Goal: Book appointment/travel/reservation

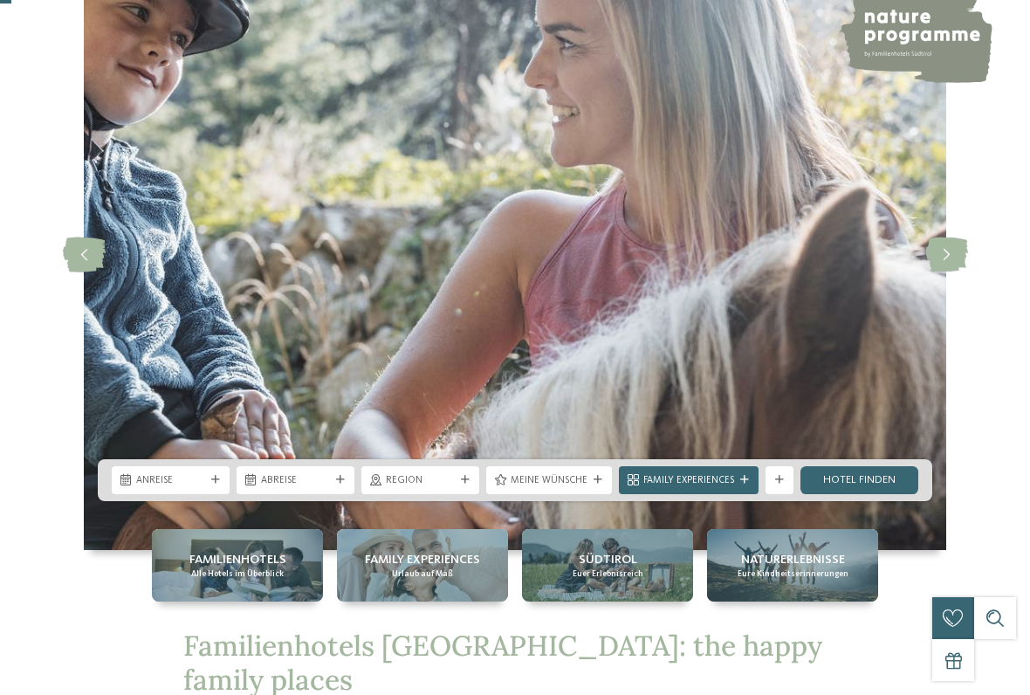
scroll to position [213, 0]
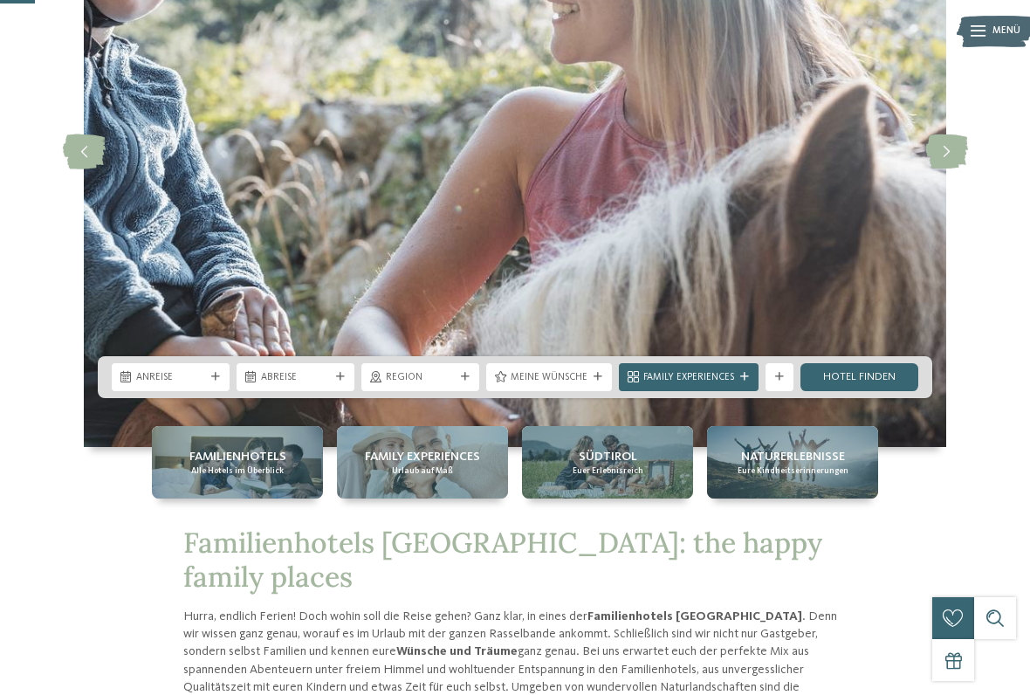
click at [287, 471] on div "Familienhotels Alle Hotels im Überblick" at bounding box center [237, 462] width 171 height 72
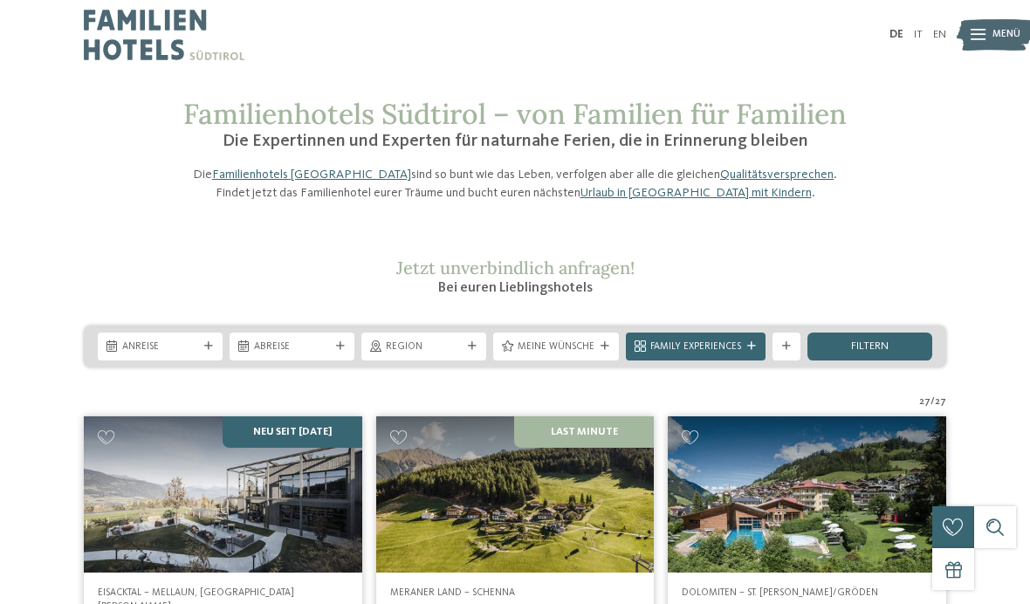
click at [213, 360] on div "Anreise" at bounding box center [160, 346] width 125 height 28
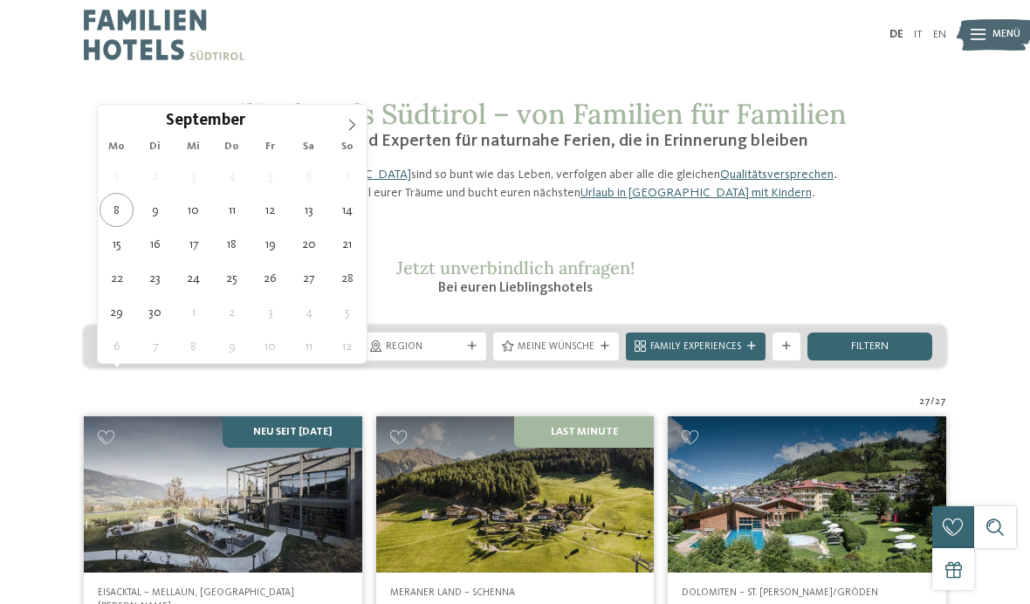
type div "[DATE]"
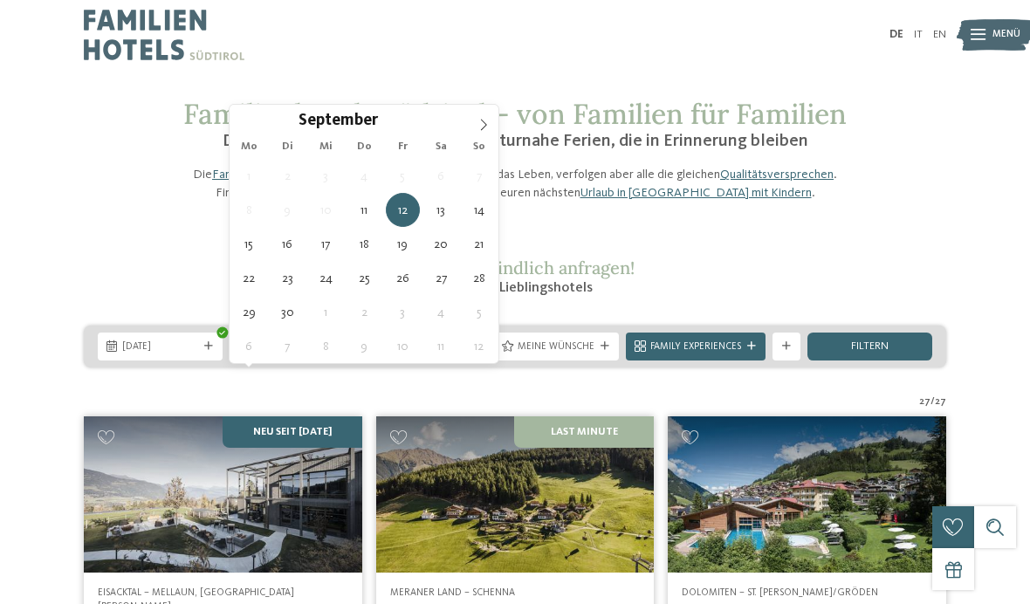
type div "[DATE]"
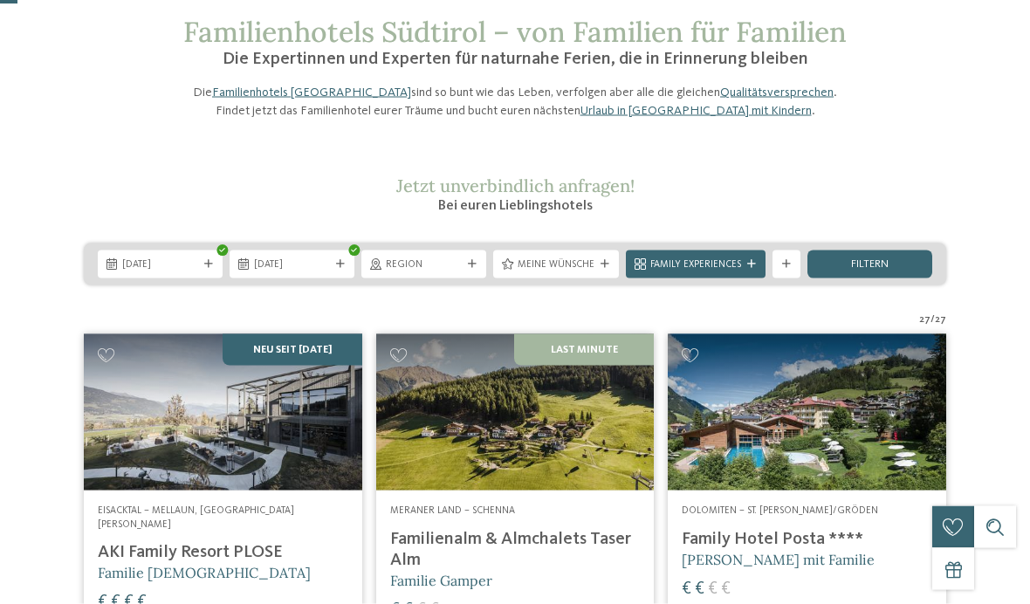
scroll to position [86, 0]
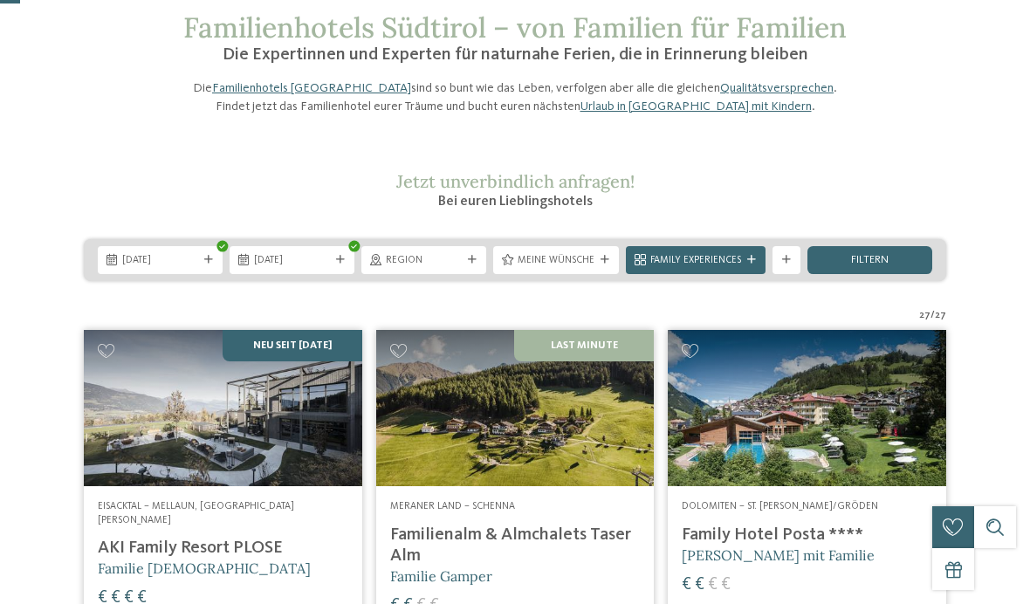
click at [587, 268] on span "Meine Wünsche" at bounding box center [555, 261] width 77 height 14
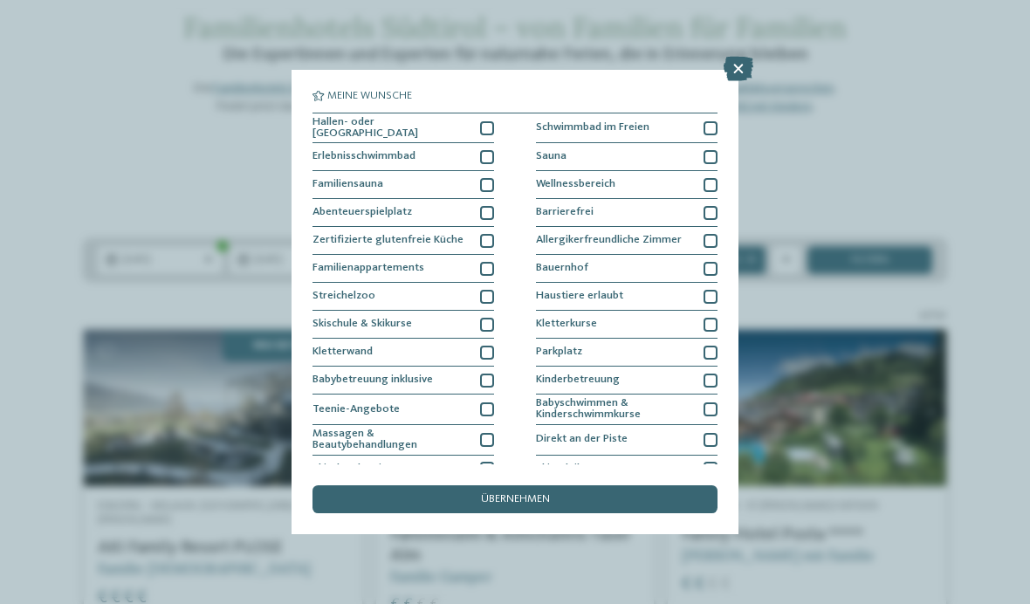
click at [486, 133] on div at bounding box center [487, 128] width 14 height 14
click at [571, 485] on div "übernehmen" at bounding box center [514, 499] width 405 height 28
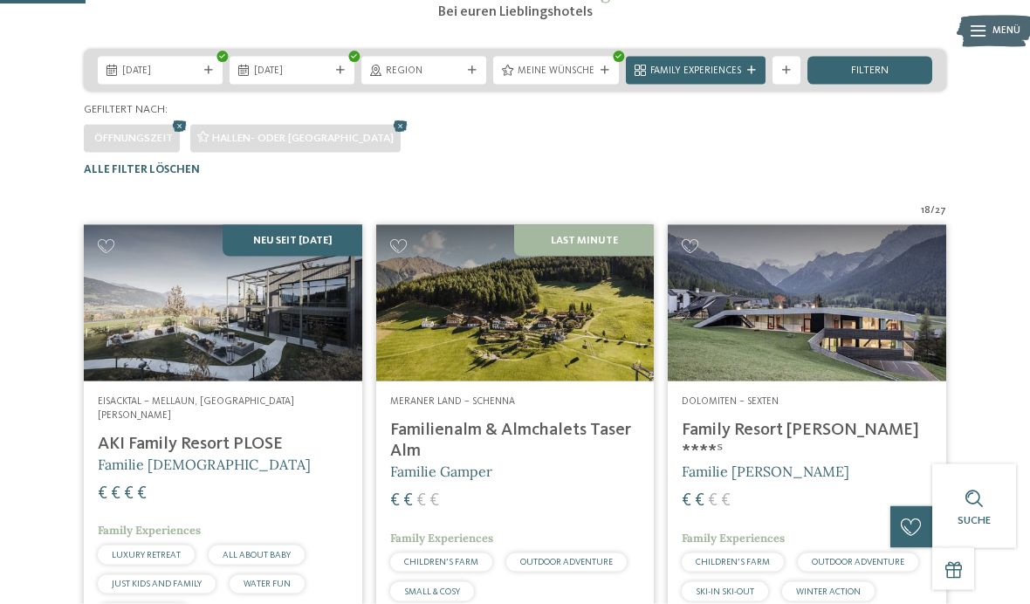
scroll to position [277, 0]
click at [567, 78] on span "Meine Wünsche" at bounding box center [555, 71] width 77 height 14
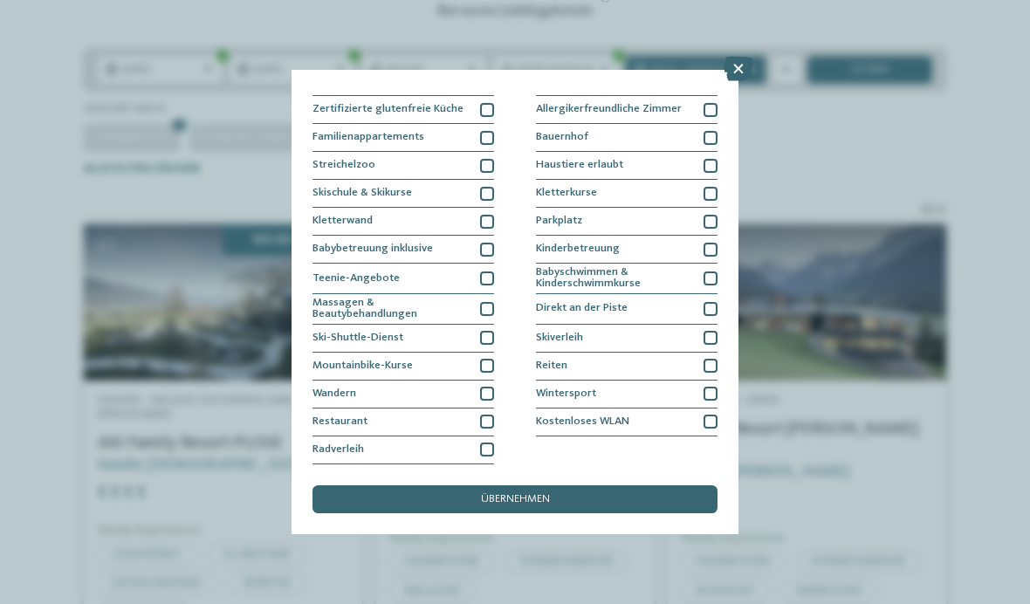
scroll to position [266, 0]
click at [740, 81] on icon at bounding box center [738, 69] width 30 height 24
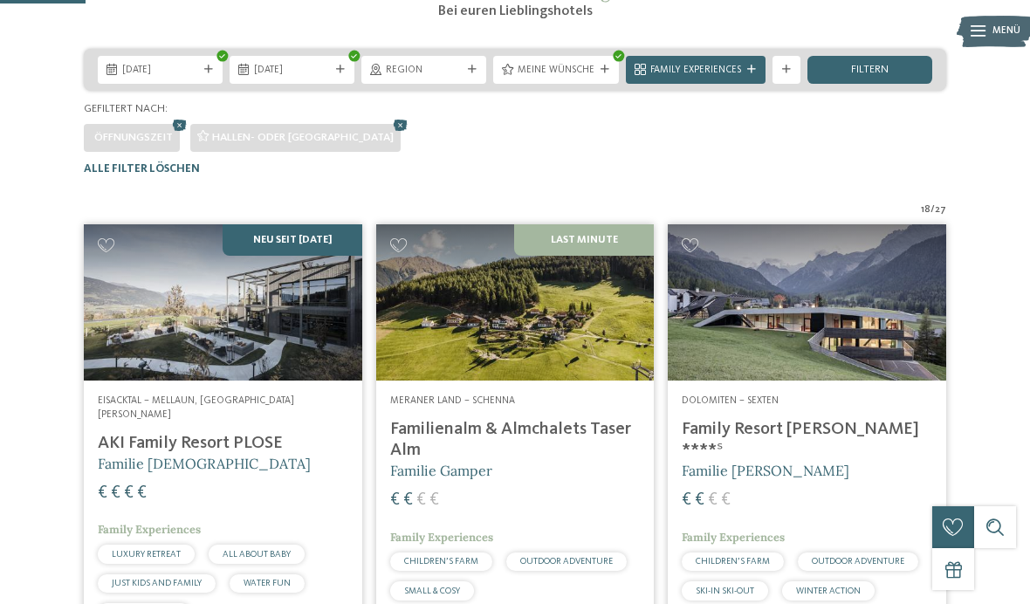
click at [879, 76] on span "filtern" at bounding box center [870, 70] width 38 height 11
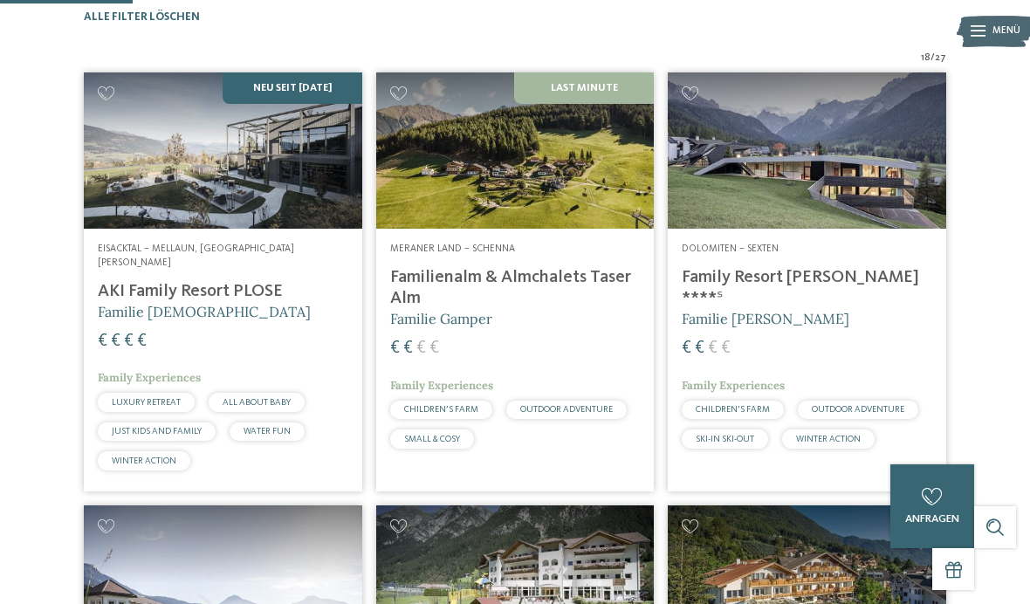
click at [845, 222] on img at bounding box center [807, 150] width 278 height 156
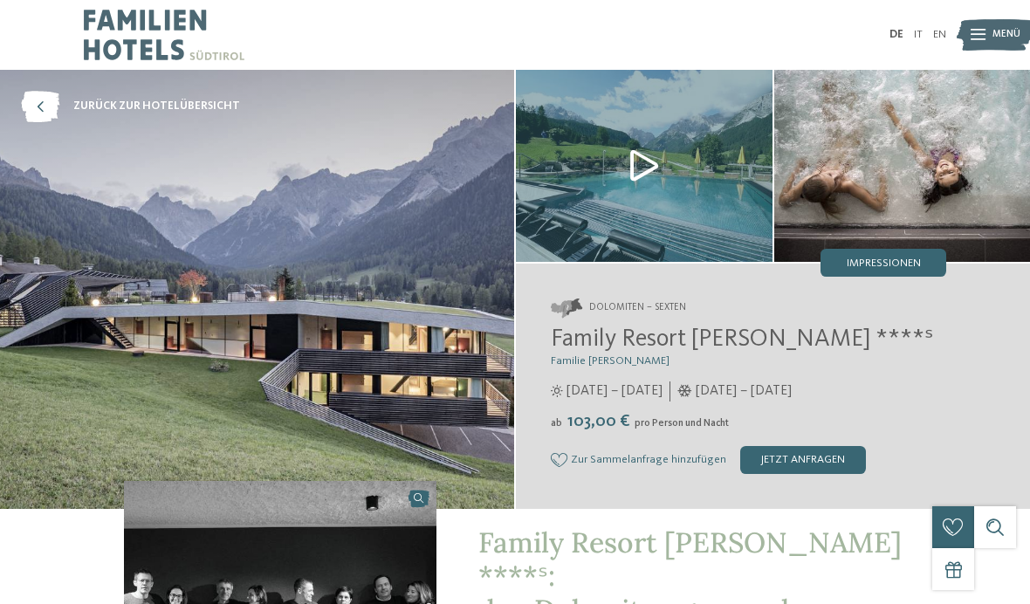
click at [702, 229] on img at bounding box center [644, 166] width 257 height 192
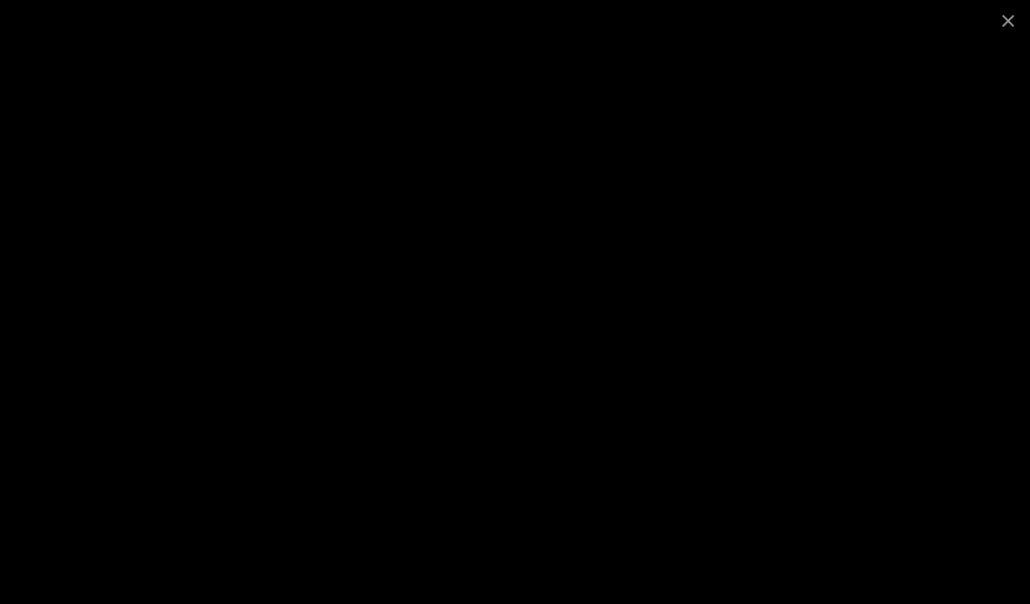
click at [1001, 26] on span at bounding box center [1008, 20] width 44 height 41
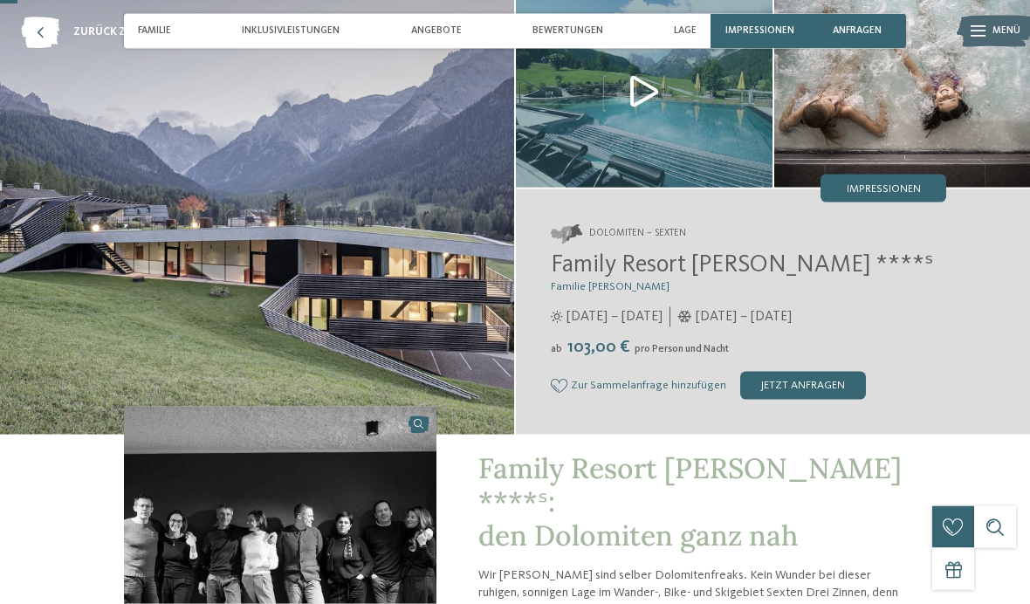
scroll to position [76, 0]
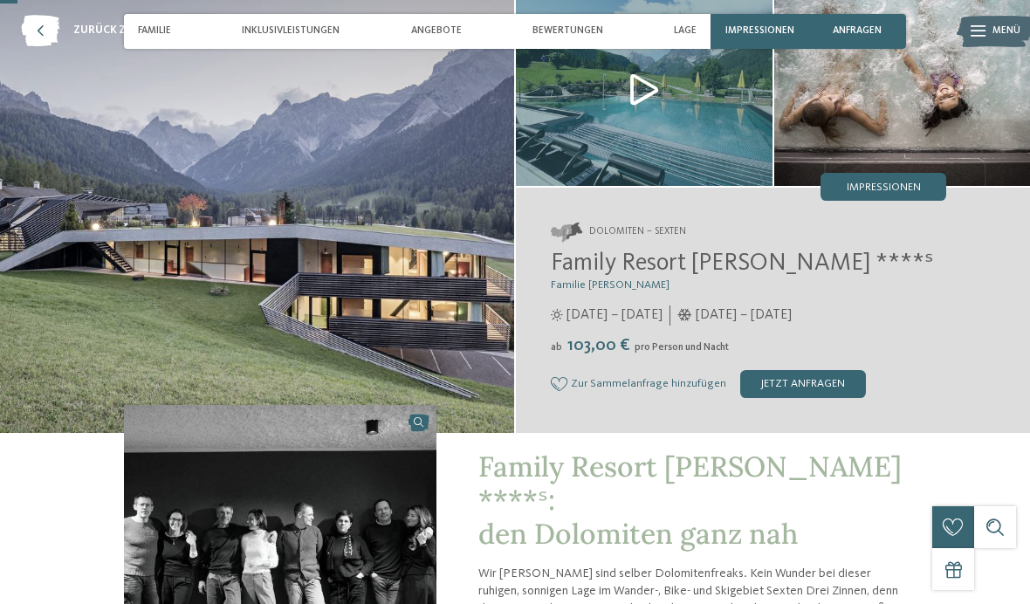
click at [789, 384] on div "jetzt anfragen" at bounding box center [803, 384] width 126 height 28
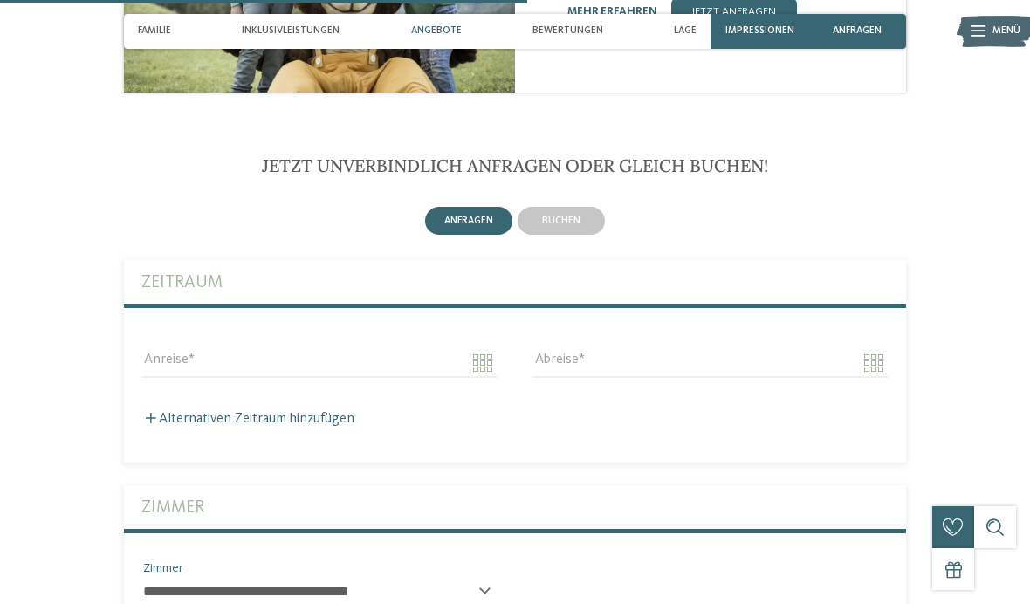
scroll to position [2279, 0]
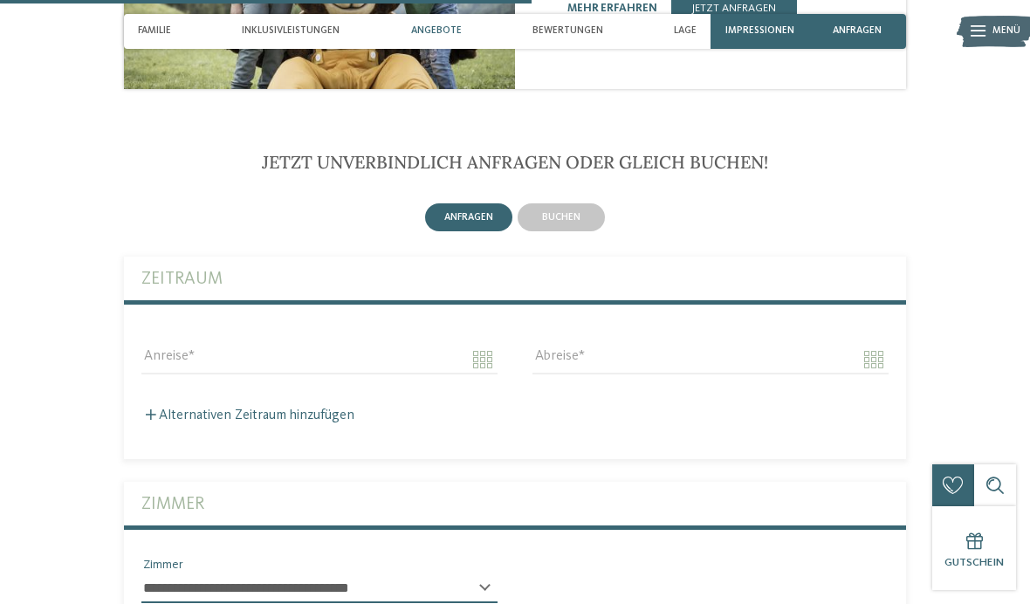
click at [408, 327] on div "Anreise" at bounding box center [319, 358] width 391 height 63
click at [478, 305] on body "Kleinen Moment noch – die Webseite wird geladen … DE IT" at bounding box center [515, 298] width 1030 height 5154
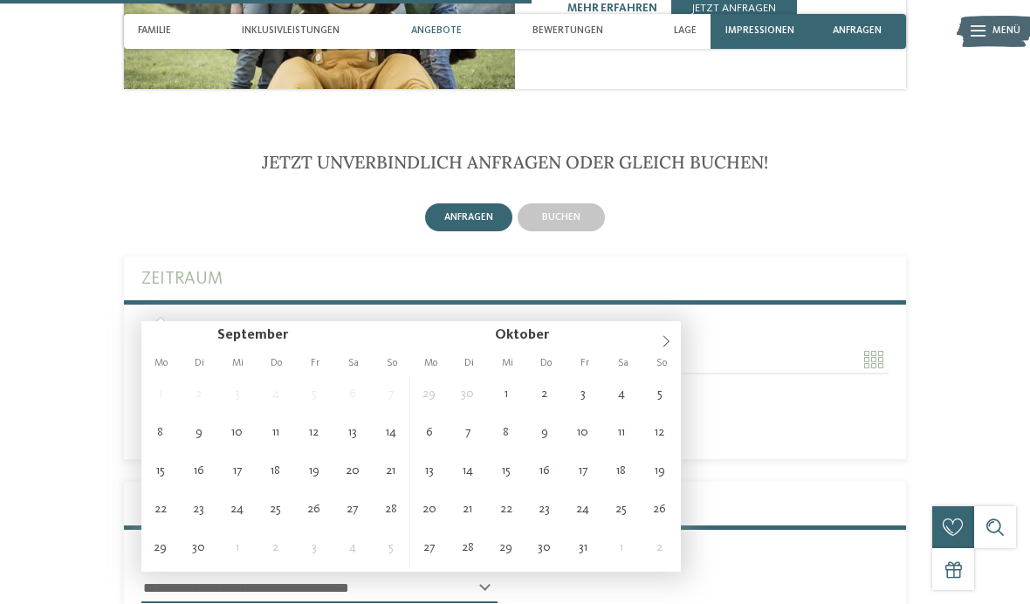
type input "**********"
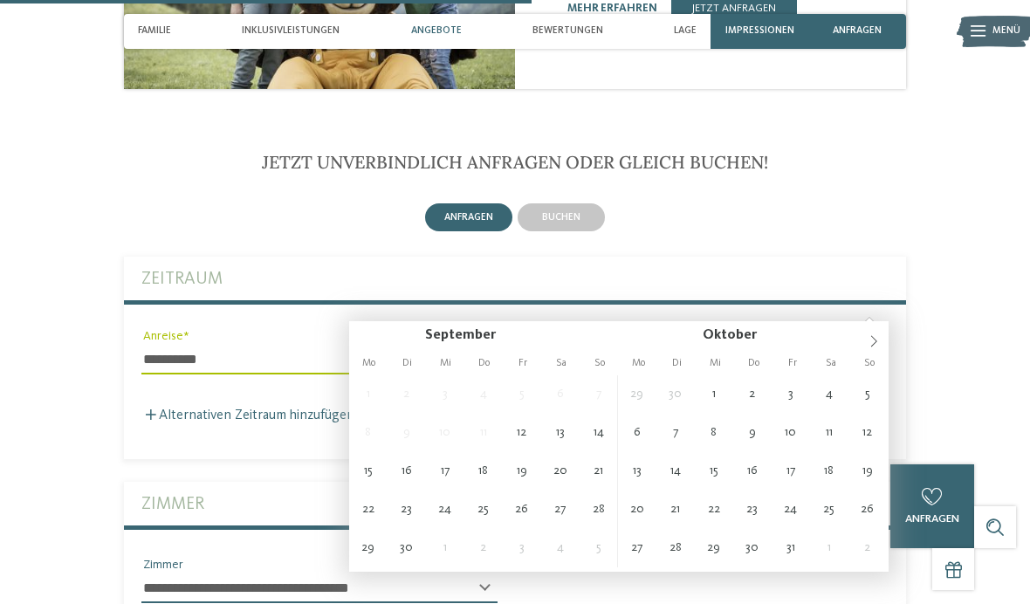
type input "**********"
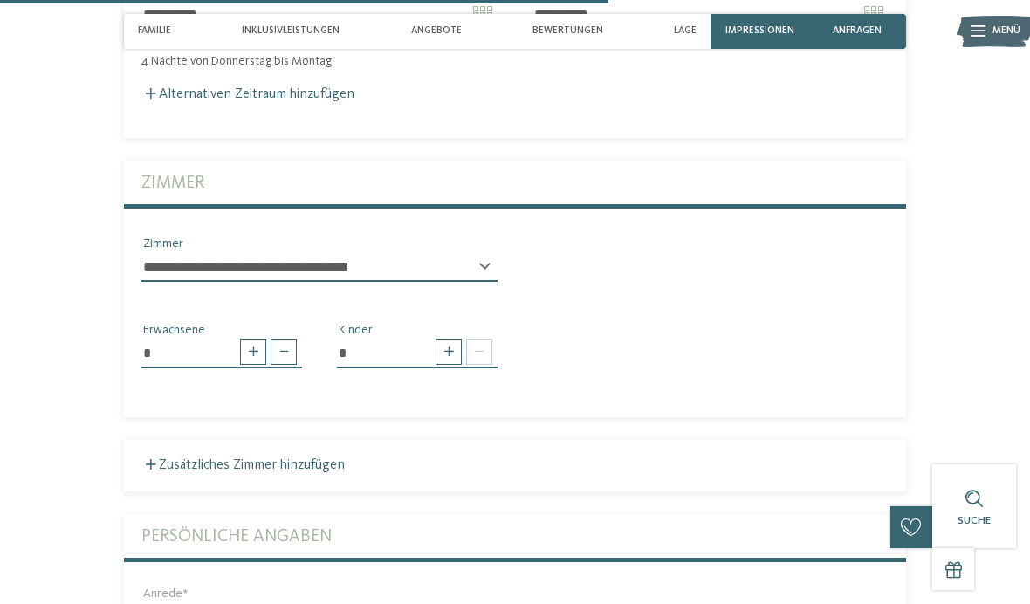
scroll to position [2623, 0]
click at [435, 339] on span at bounding box center [448, 352] width 26 height 26
type input "*"
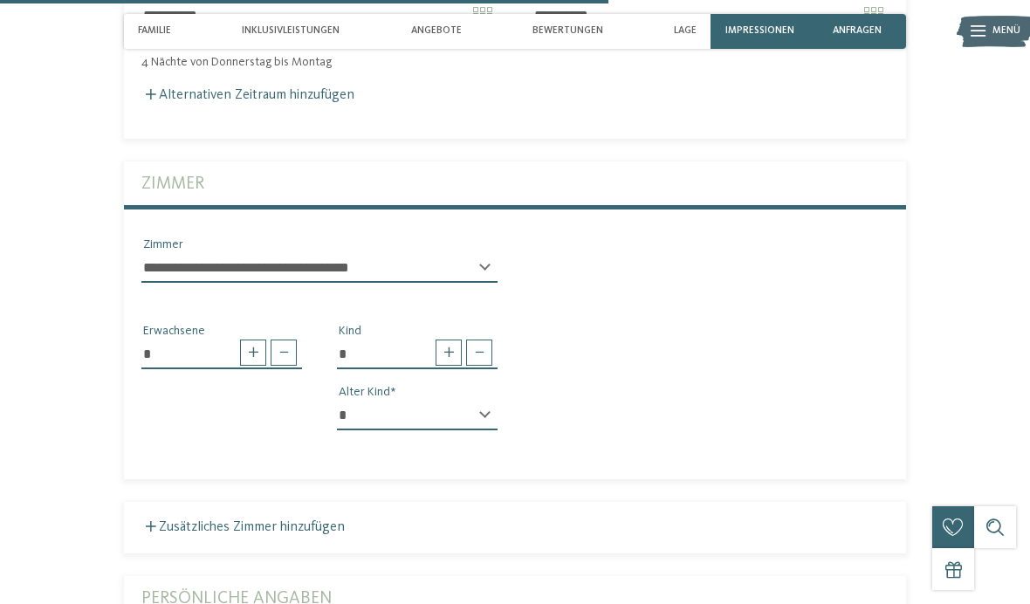
click at [476, 401] on select "* * * * * * * * * * * ** ** ** ** ** ** ** **" at bounding box center [417, 416] width 161 height 30
select select "*"
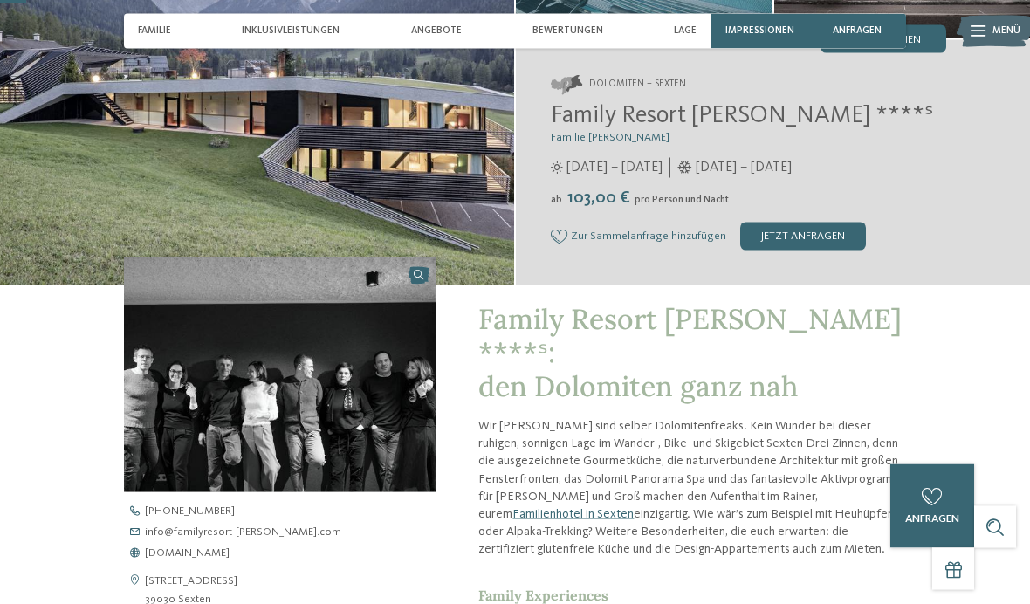
scroll to position [254, 0]
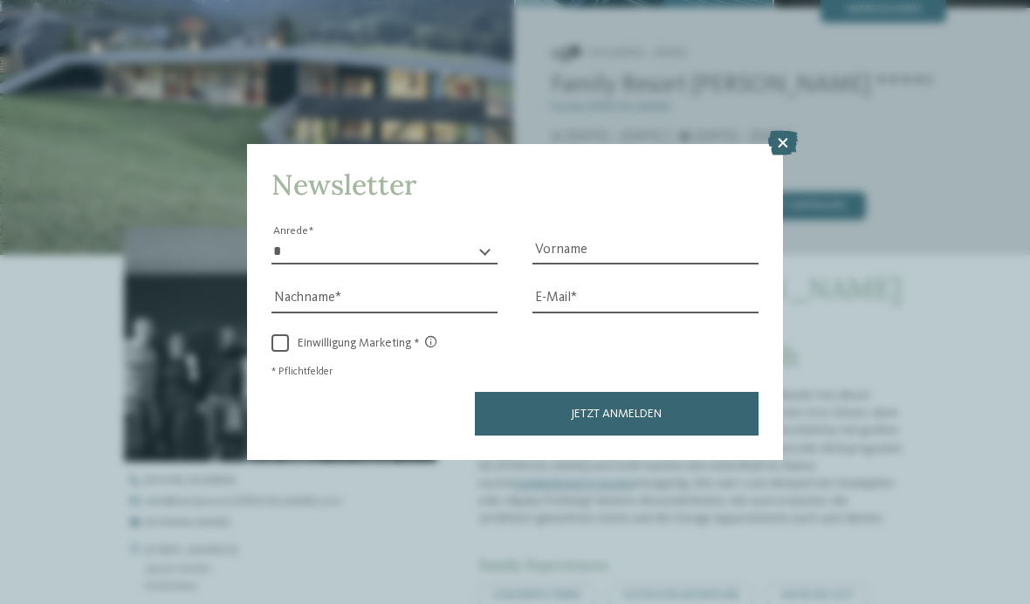
click at [773, 131] on icon at bounding box center [783, 143] width 30 height 24
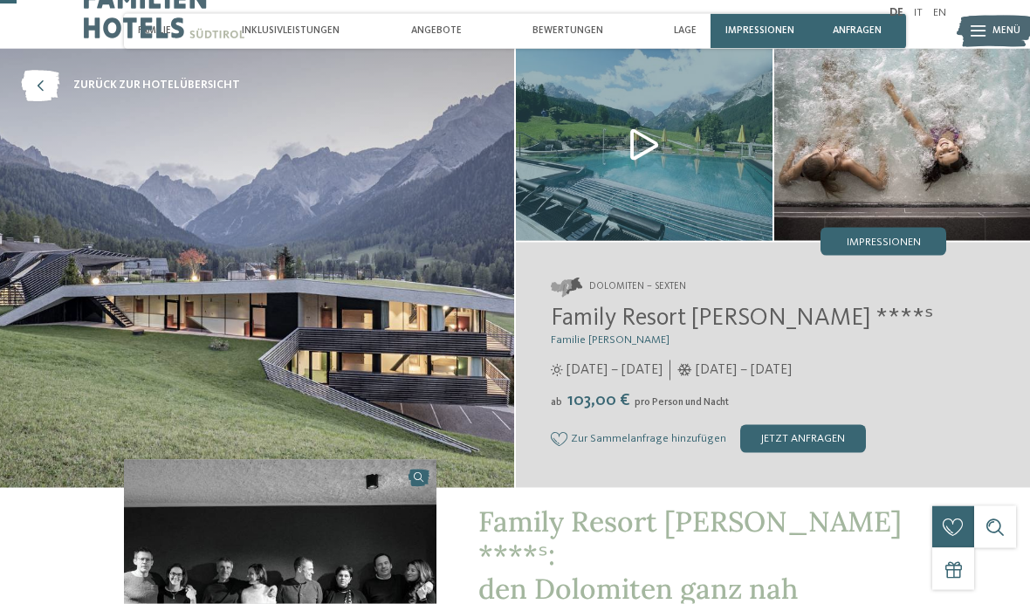
scroll to position [0, 0]
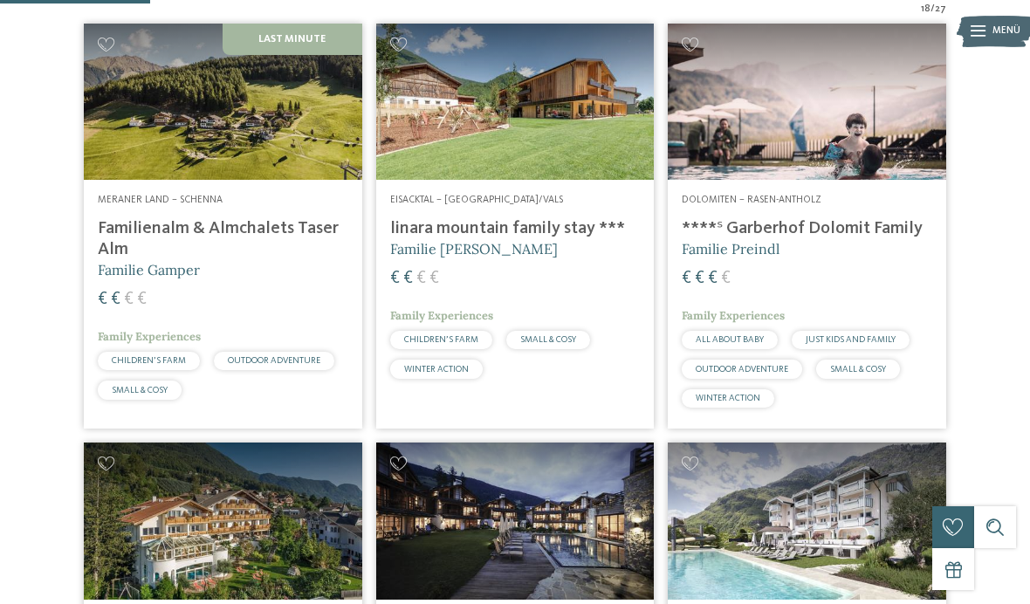
scroll to position [479, 0]
